Goal: Consume media (video, audio): Consume media (video, audio)

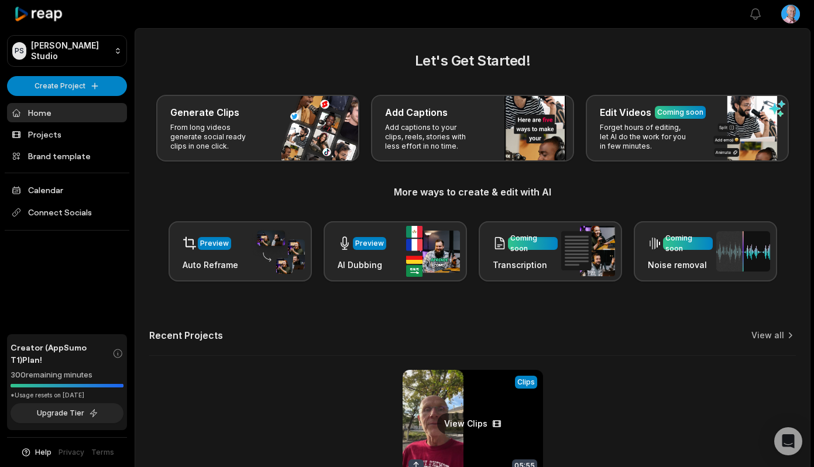
click at [435, 390] on link at bounding box center [472, 446] width 140 height 153
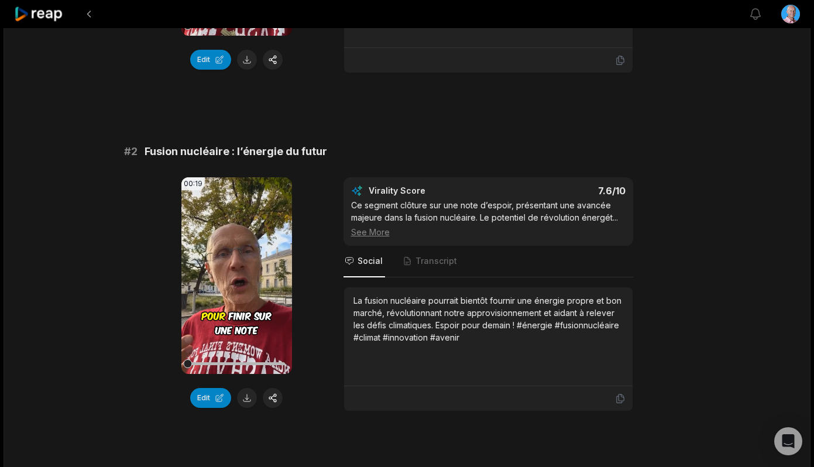
scroll to position [338, 0]
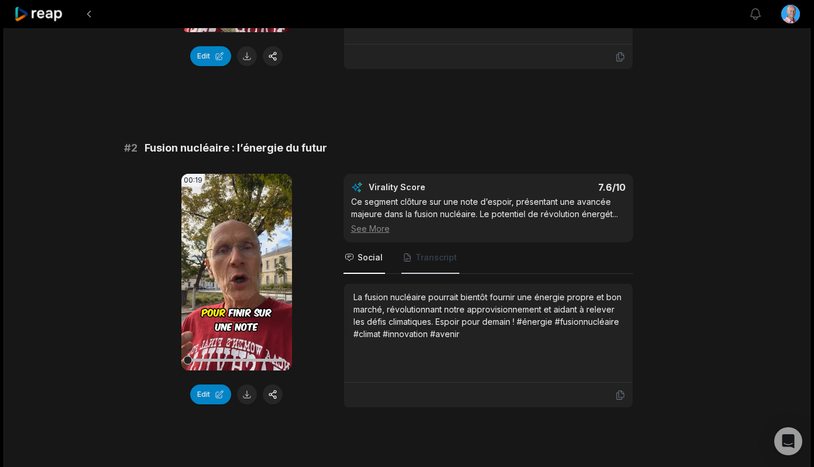
click at [432, 264] on span "Transcript" at bounding box center [430, 258] width 58 height 32
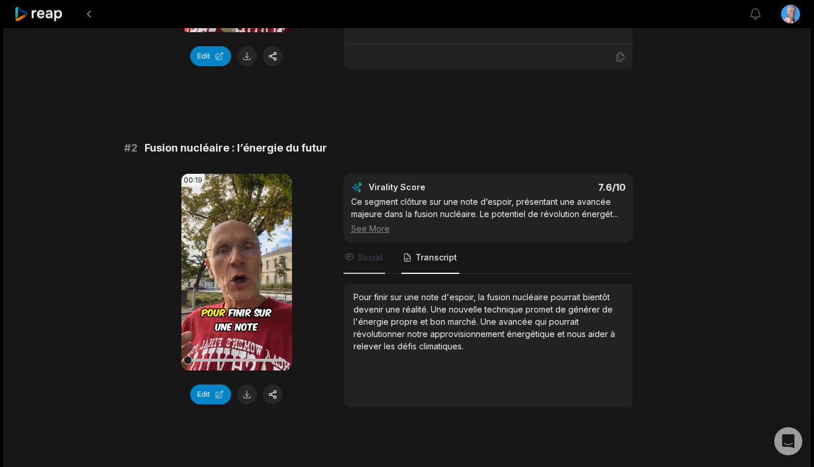
click at [373, 262] on span "Social" at bounding box center [369, 258] width 25 height 12
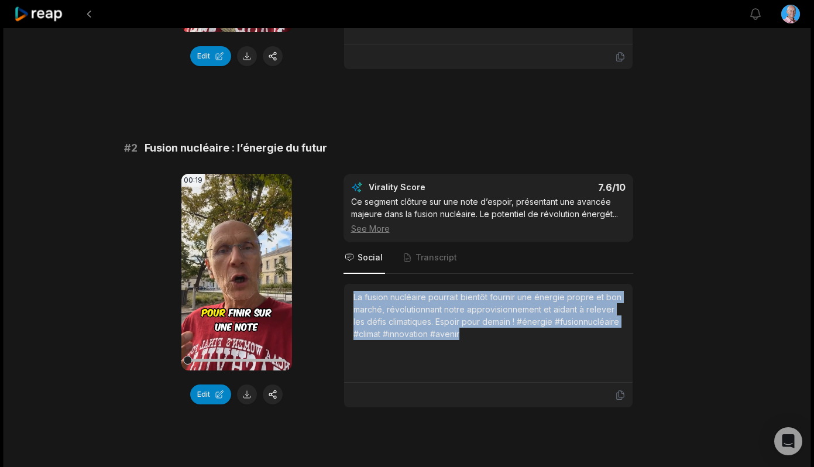
drag, startPoint x: 472, startPoint y: 332, endPoint x: 350, endPoint y: 293, distance: 127.8
click at [350, 293] on div "La fusion nucléaire pourrait bientôt fournir une énergie propre et bon marché, …" at bounding box center [488, 333] width 288 height 99
